Goal: Use online tool/utility: Utilize a website feature to perform a specific function

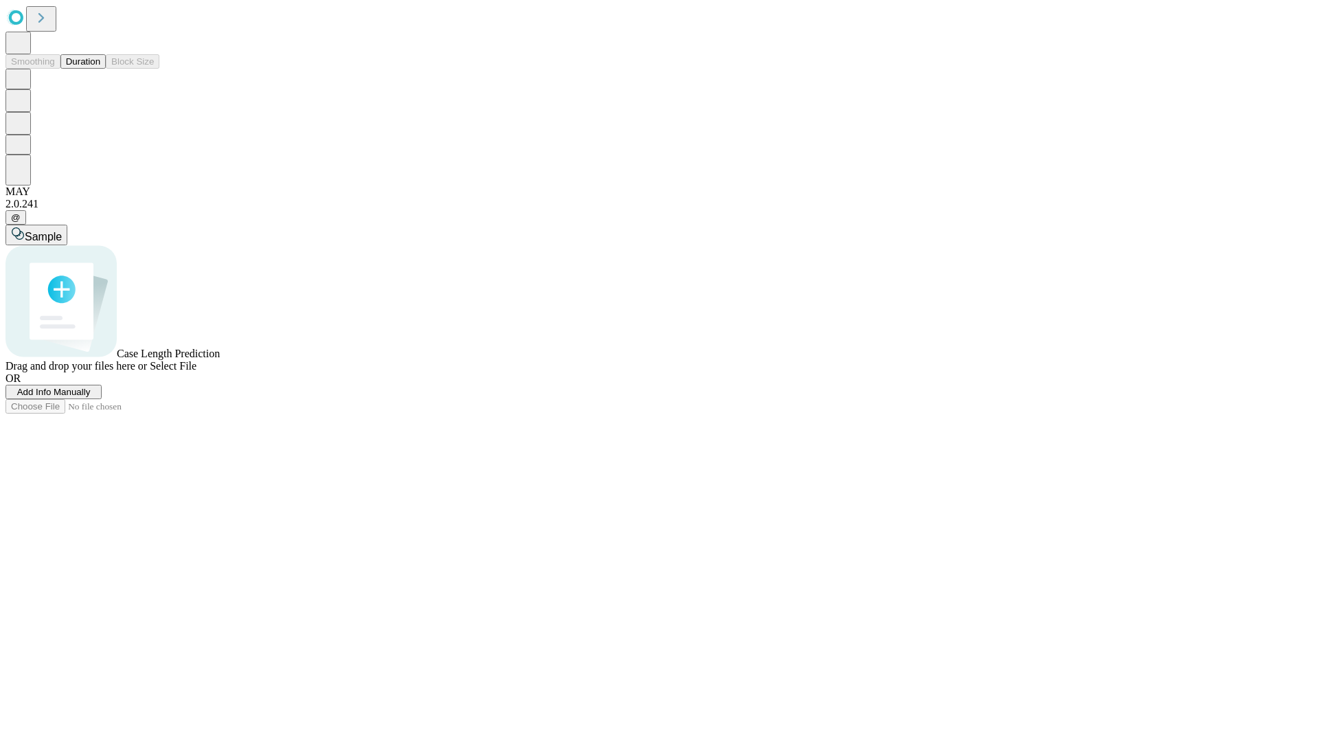
click at [100, 69] on button "Duration" at bounding box center [82, 61] width 45 height 14
click at [91, 397] on span "Add Info Manually" at bounding box center [54, 392] width 74 height 10
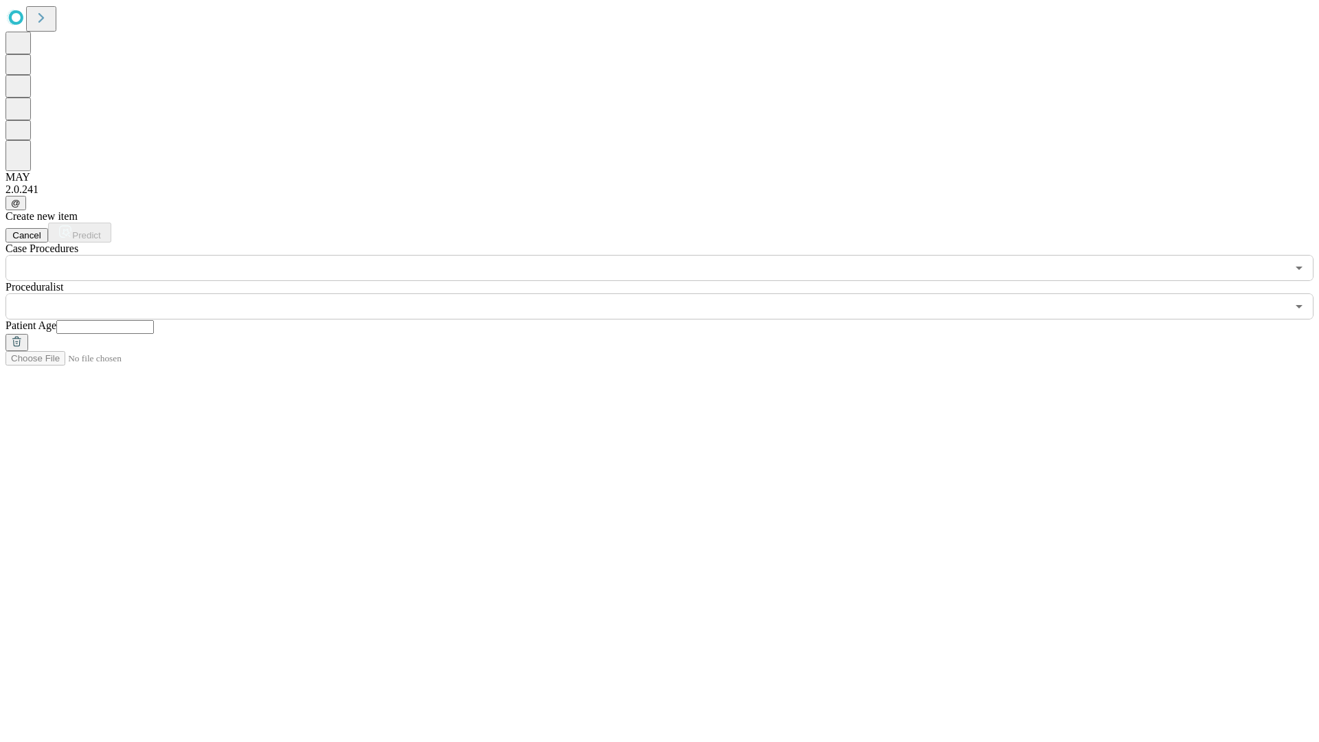
click at [154, 320] on input "text" at bounding box center [105, 327] width 98 height 14
type input "**"
click at [669, 293] on input "text" at bounding box center [645, 306] width 1281 height 26
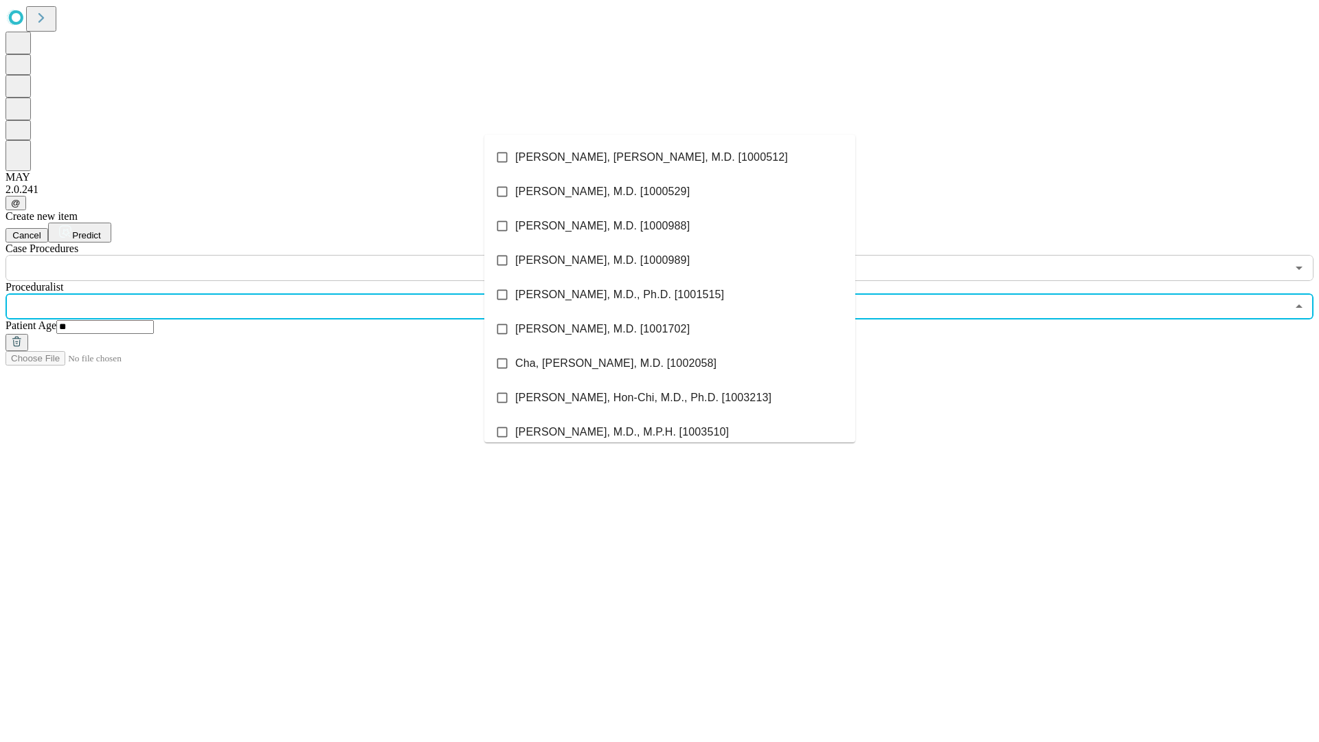
click at [670, 157] on li "[PERSON_NAME], [PERSON_NAME], M.D. [1000512]" at bounding box center [669, 157] width 371 height 34
click at [289, 255] on input "text" at bounding box center [645, 268] width 1281 height 26
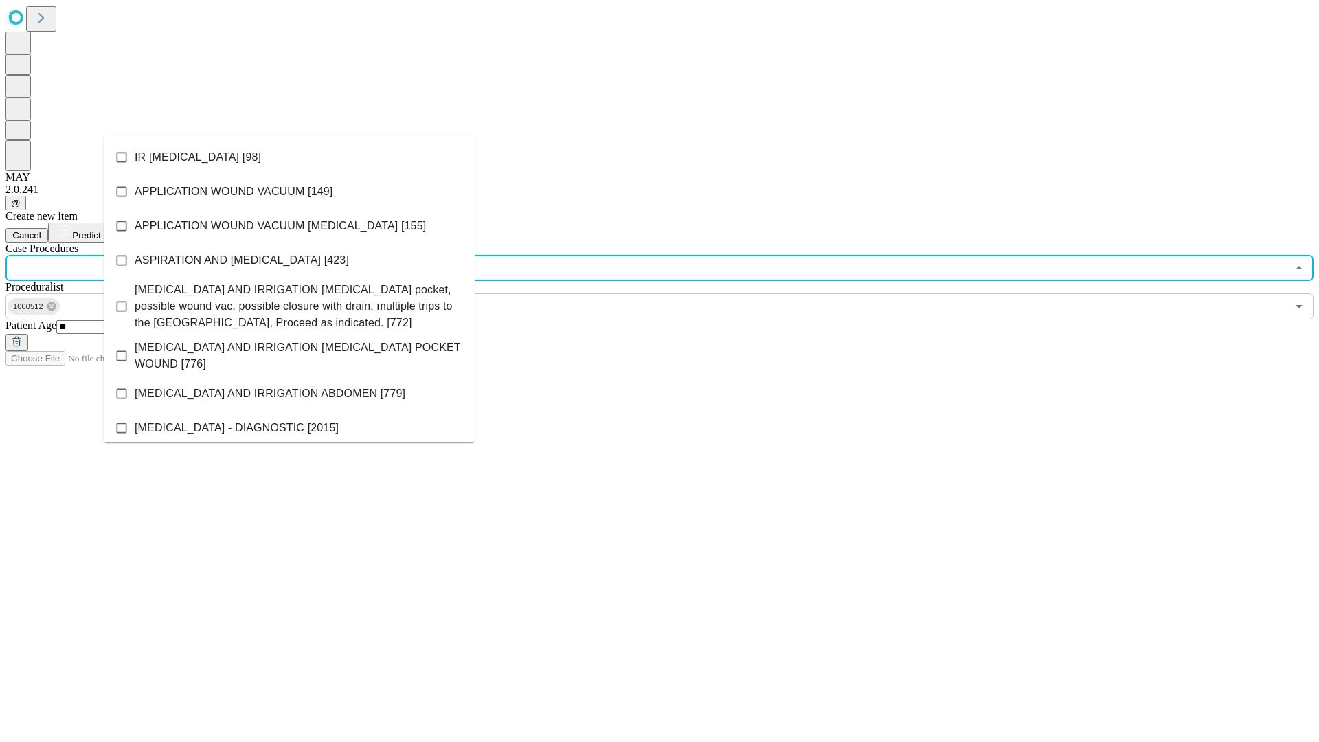
click at [289, 157] on li "IR [MEDICAL_DATA] [98]" at bounding box center [289, 157] width 371 height 34
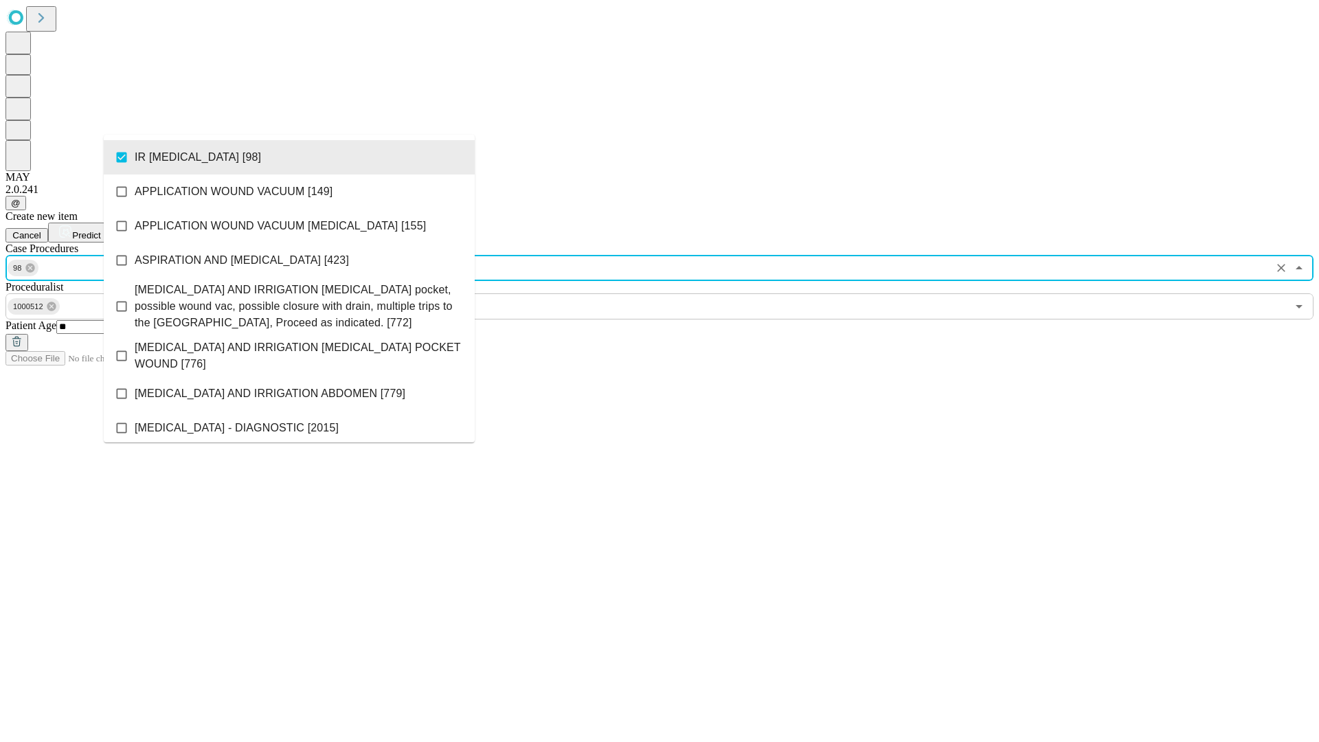
click at [100, 230] on span "Predict" at bounding box center [86, 235] width 28 height 10
